Goal: Complete application form: Complete application form

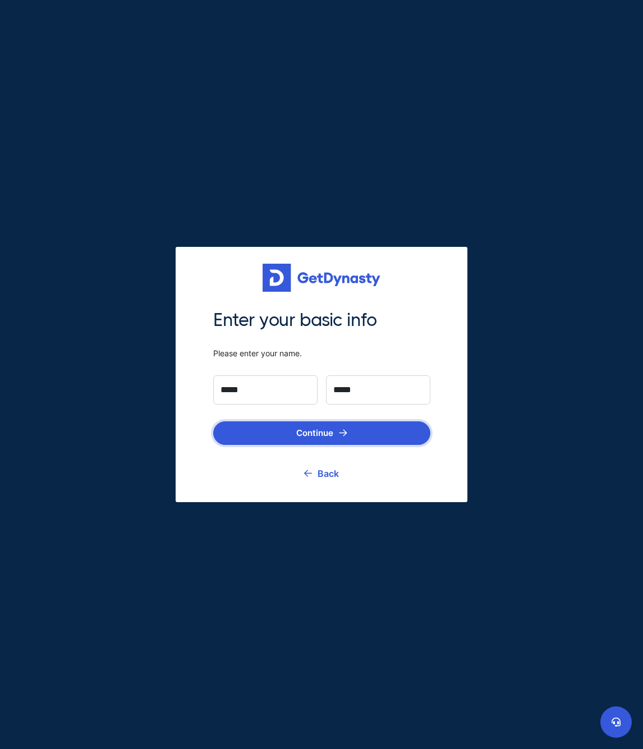
click at [295, 435] on button "Continue" at bounding box center [321, 433] width 217 height 24
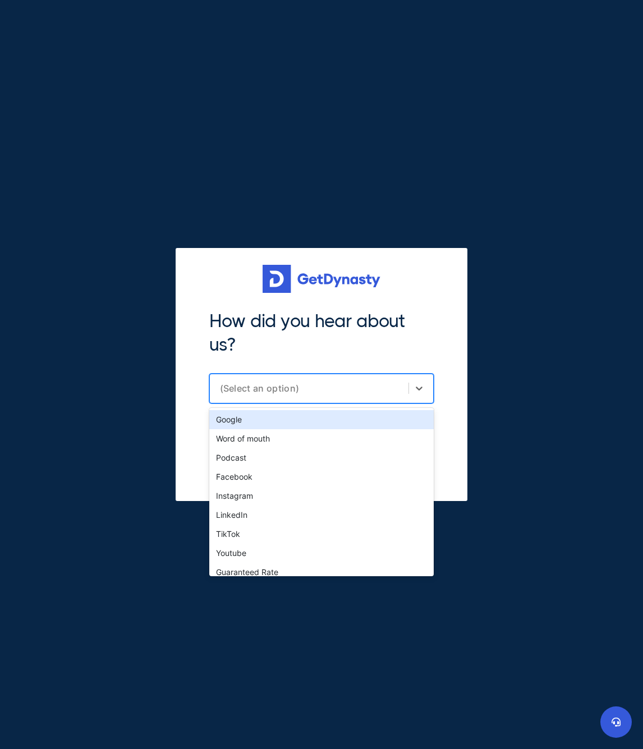
click at [302, 392] on div "(Select an option)" at bounding box center [311, 387] width 183 height 11
click at [287, 418] on div "Google" at bounding box center [321, 419] width 224 height 19
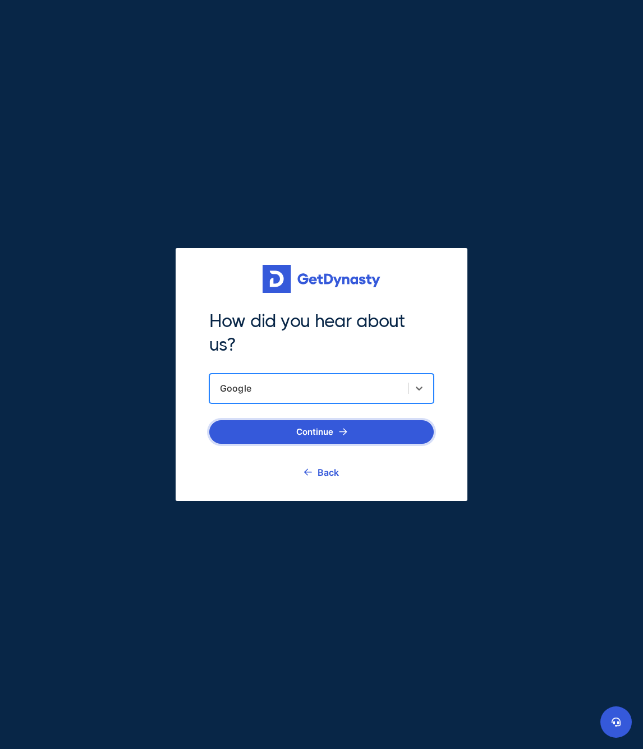
click at [307, 440] on button "Continue" at bounding box center [321, 432] width 224 height 24
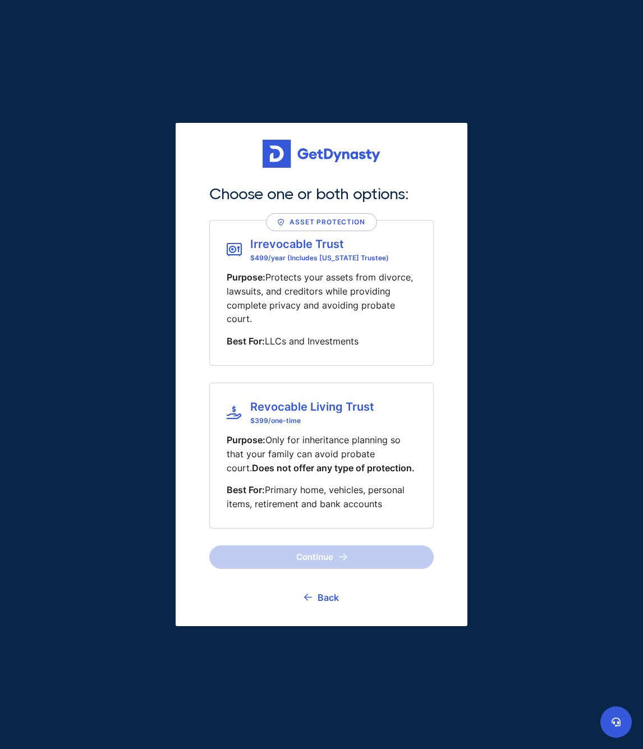
click at [296, 455] on p "Purpose: Only for inheritance planning so that your family can avoid probate co…" at bounding box center [322, 453] width 190 height 41
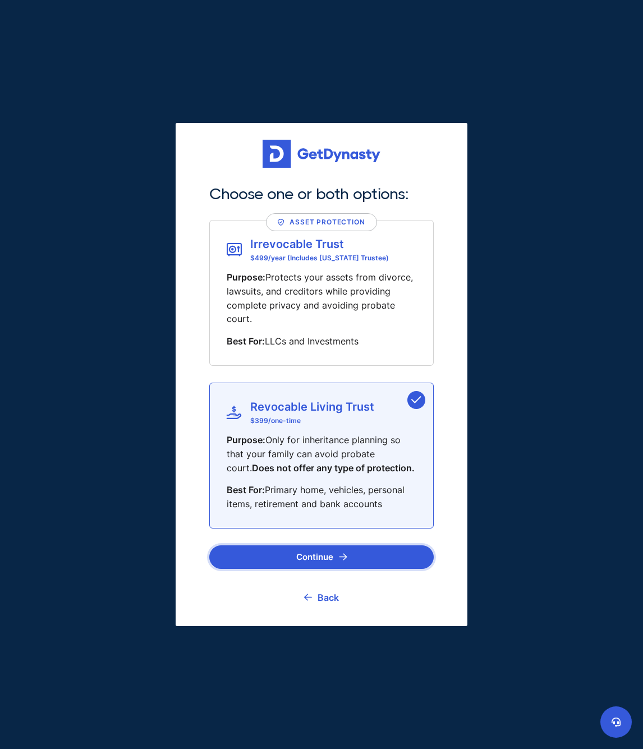
click at [292, 552] on button "Continue" at bounding box center [321, 557] width 224 height 24
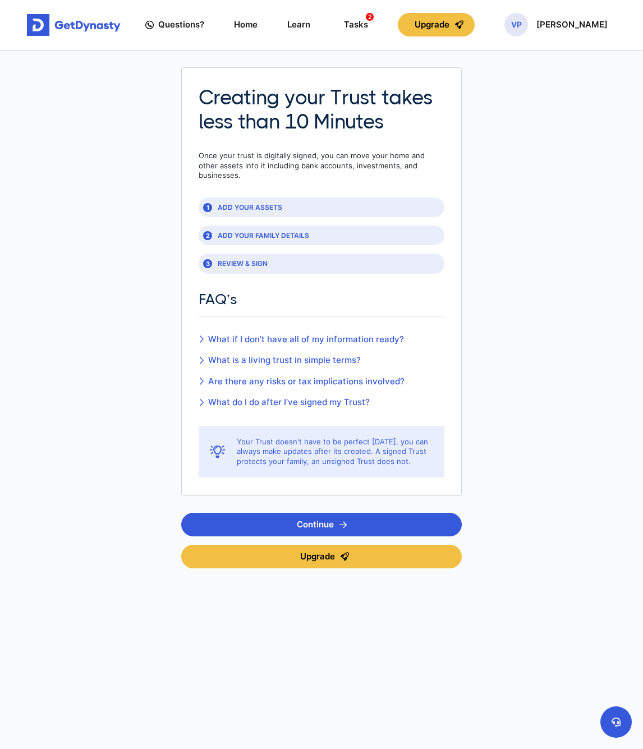
click at [252, 197] on div "1 ADD YOUR ASSETS" at bounding box center [322, 207] width 246 height 20
click at [291, 513] on button "Continue" at bounding box center [321, 525] width 280 height 24
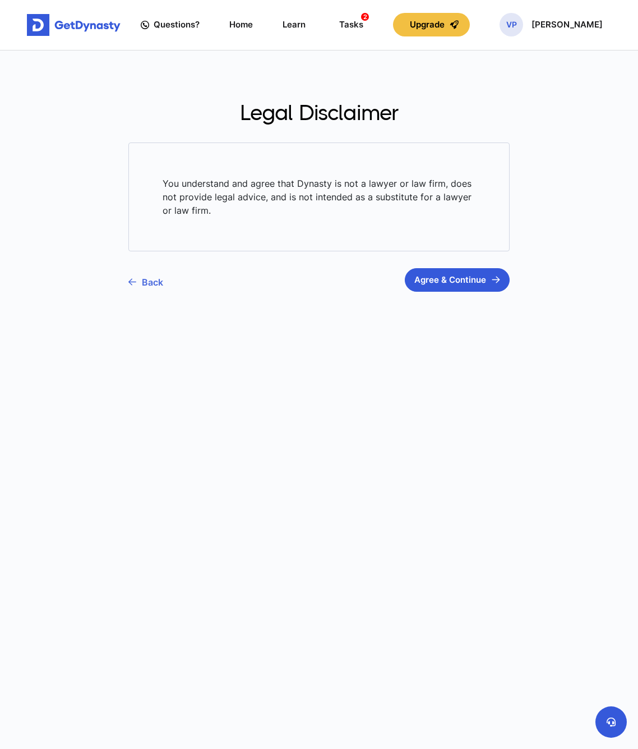
click at [146, 280] on link "Back" at bounding box center [145, 282] width 35 height 28
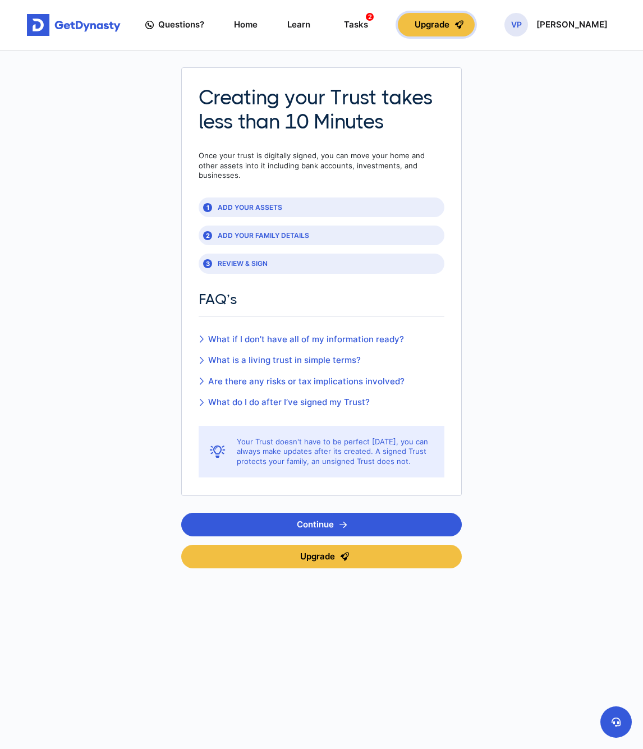
click at [455, 25] on button "Upgrade" at bounding box center [436, 25] width 77 height 24
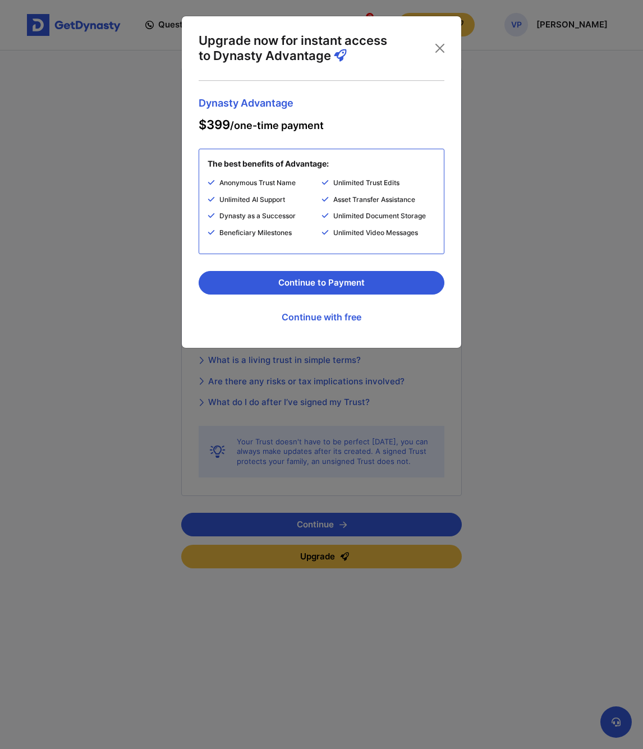
click at [435, 37] on div "Upgrade now for instant access to Dynasty Advantage" at bounding box center [322, 48] width 246 height 30
click at [437, 45] on button "Close" at bounding box center [440, 48] width 18 height 18
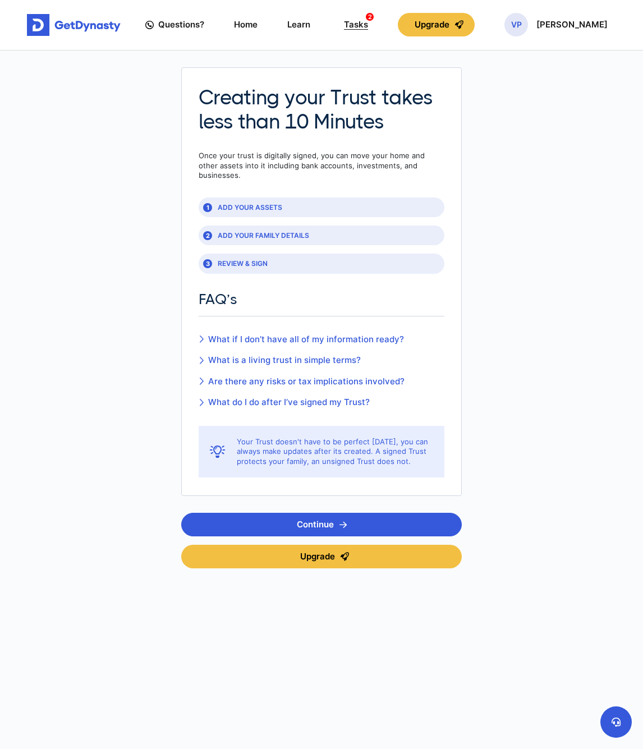
click at [368, 26] on div "Tasks 2" at bounding box center [356, 25] width 24 height 20
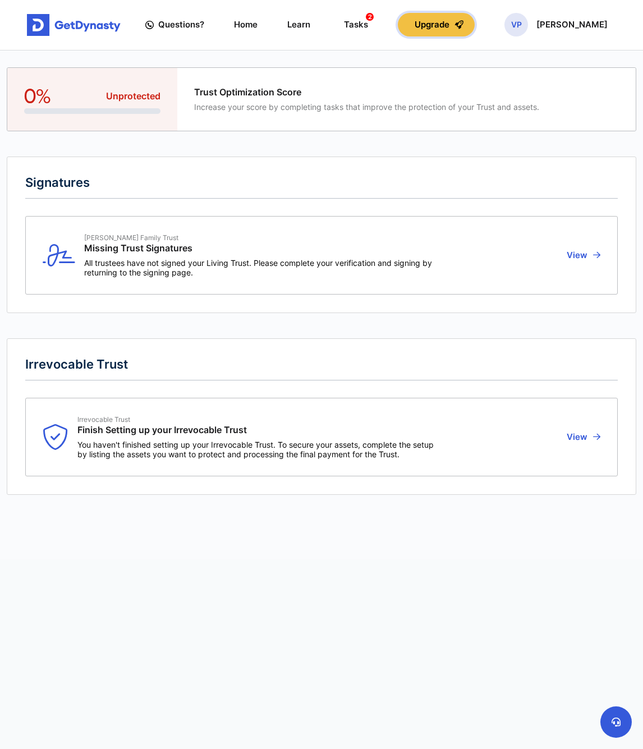
click at [456, 23] on button "Upgrade" at bounding box center [436, 25] width 77 height 24
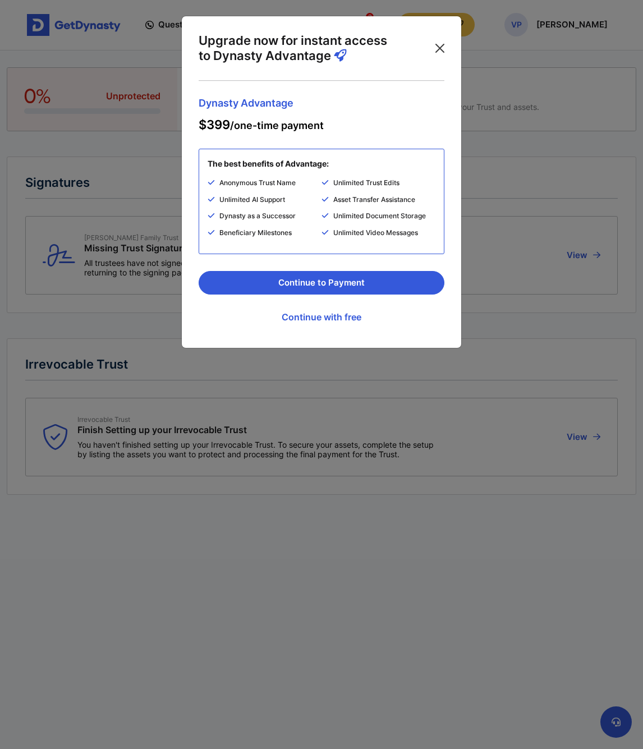
click at [443, 40] on button "Close" at bounding box center [440, 48] width 18 height 18
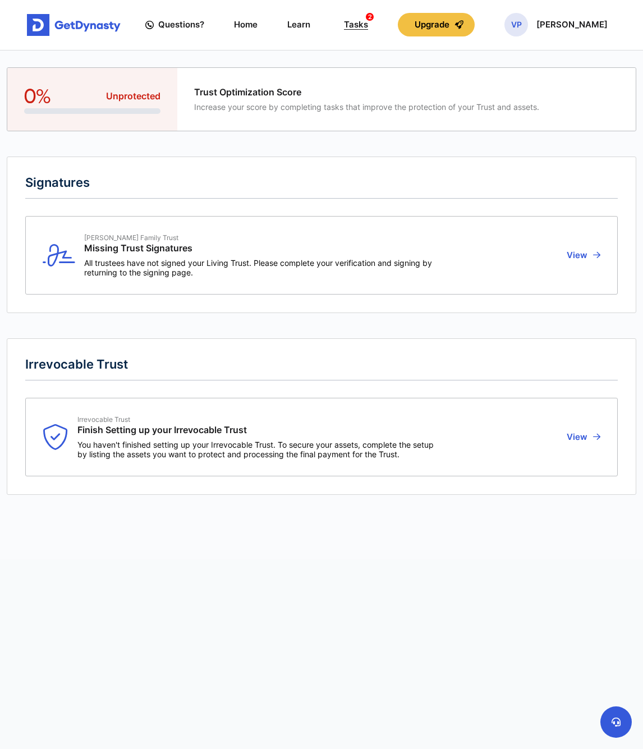
click at [368, 21] on div "Tasks 2" at bounding box center [356, 25] width 24 height 20
click at [585, 253] on button "View" at bounding box center [581, 255] width 37 height 44
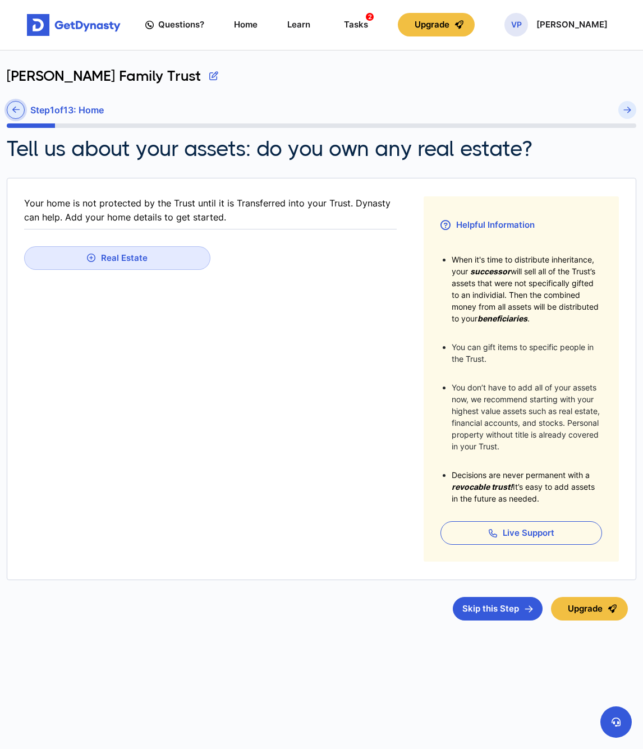
click at [16, 113] on icon at bounding box center [15, 109] width 7 height 8
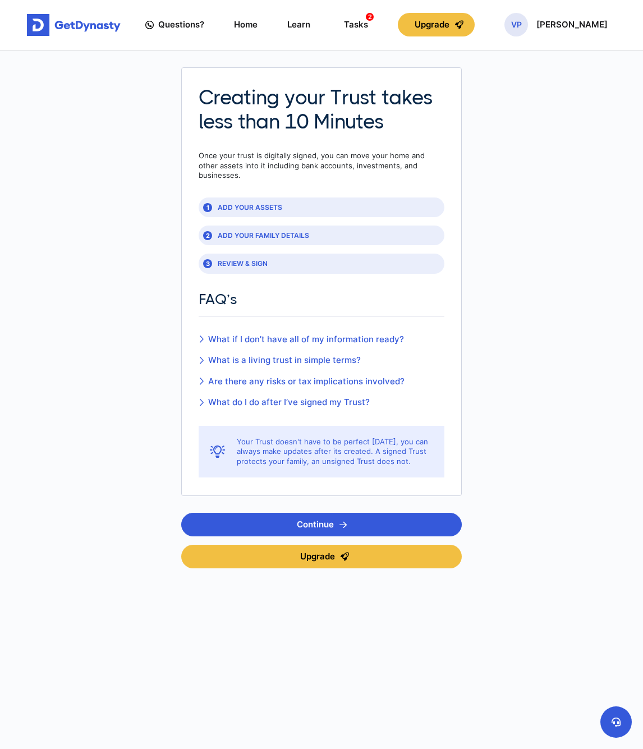
click at [70, 27] on img at bounding box center [74, 25] width 94 height 22
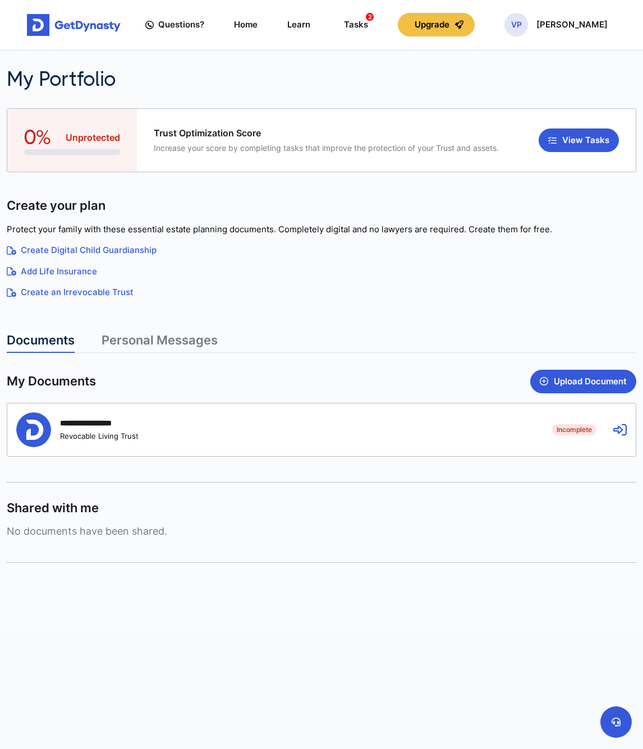
click at [73, 251] on link "Create Digital Child Guardianship" at bounding box center [321, 250] width 629 height 13
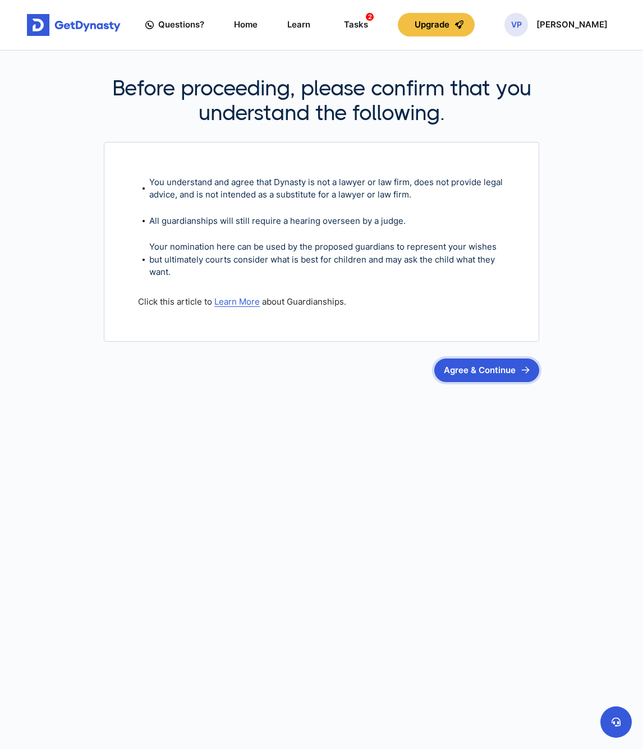
click at [486, 369] on button "Agree & Continue" at bounding box center [486, 370] width 105 height 24
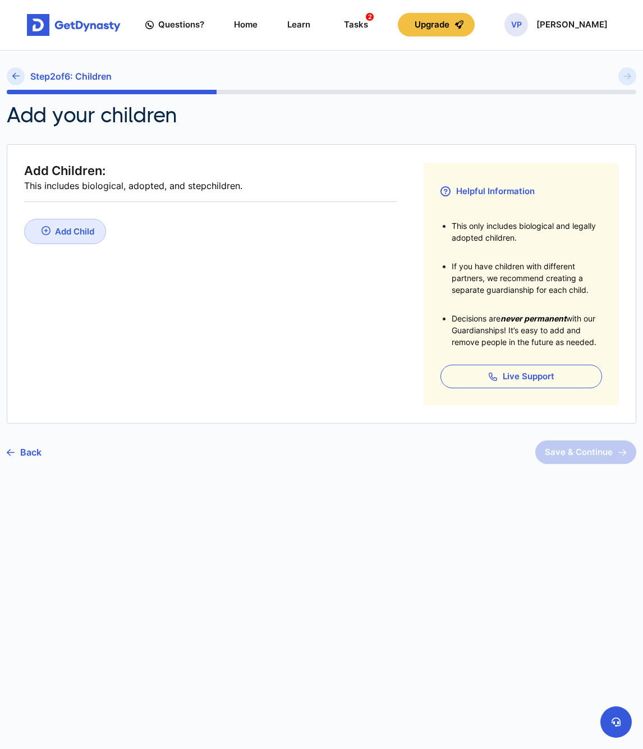
click at [66, 24] on img at bounding box center [74, 25] width 94 height 22
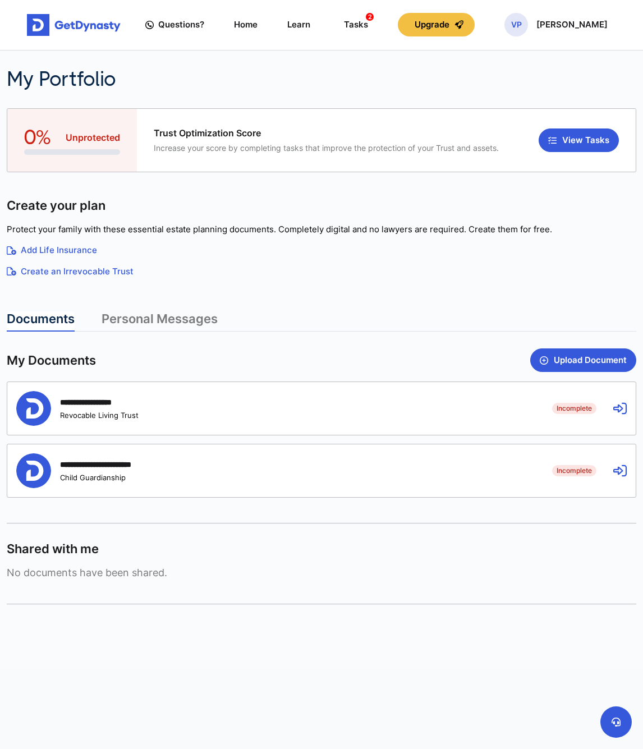
click at [167, 319] on link "Personal Messages" at bounding box center [159, 321] width 116 height 20
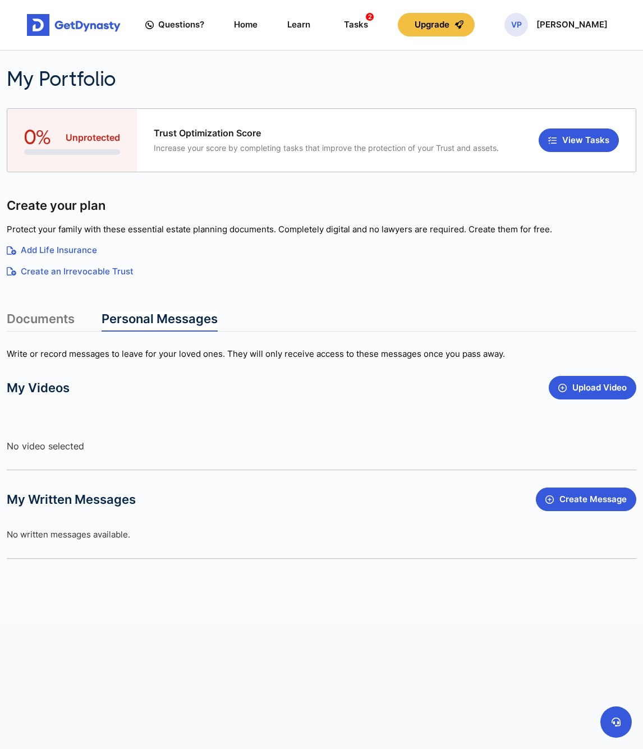
click at [65, 317] on link "Documents" at bounding box center [41, 321] width 68 height 20
